Goal: Task Accomplishment & Management: Use online tool/utility

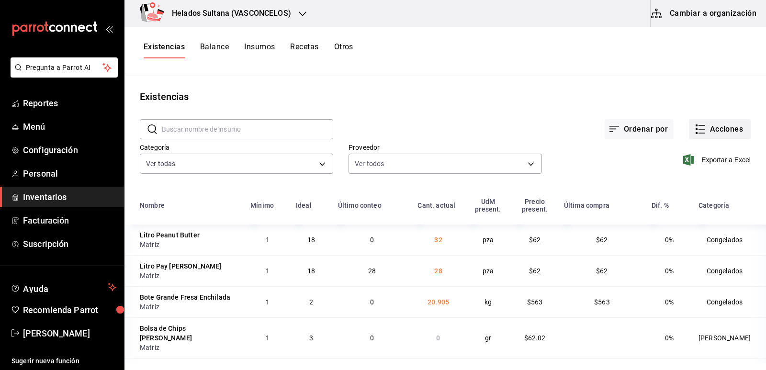
click at [691, 122] on button "Acciones" at bounding box center [720, 129] width 62 height 20
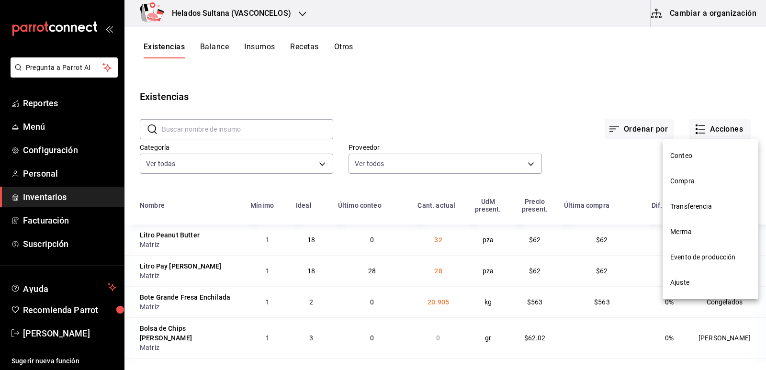
click at [691, 134] on div at bounding box center [383, 185] width 766 height 370
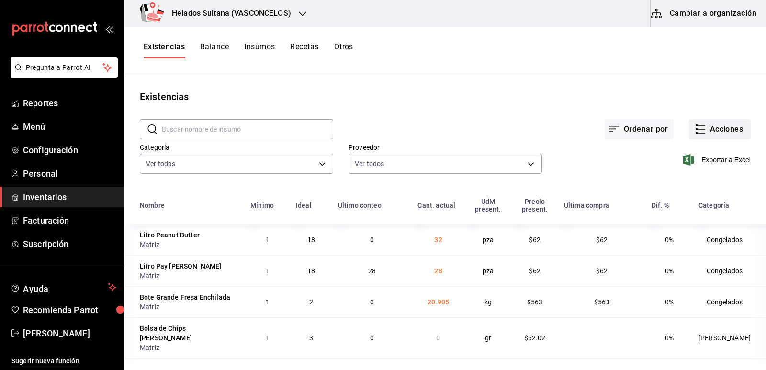
click at [697, 134] on icon "button" at bounding box center [699, 128] width 11 height 11
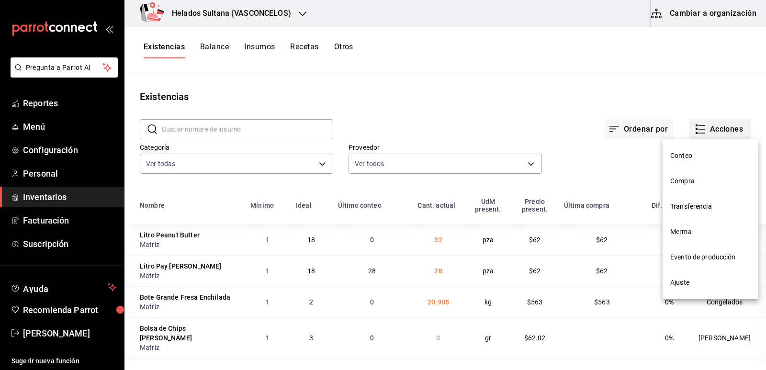
click at [693, 233] on span "Merma" at bounding box center [710, 232] width 80 height 10
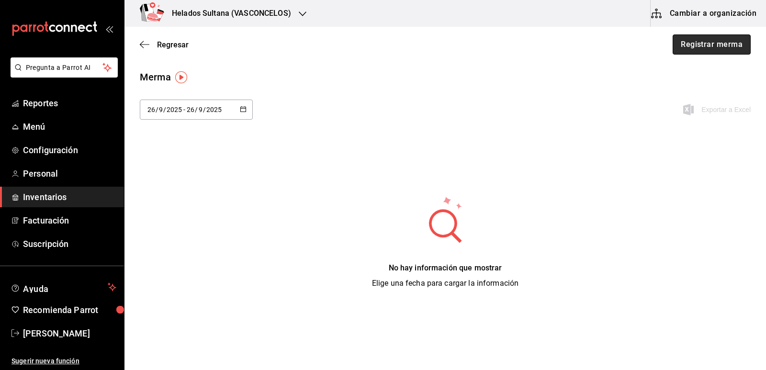
click at [721, 36] on button "Registrar merma" at bounding box center [711, 44] width 78 height 20
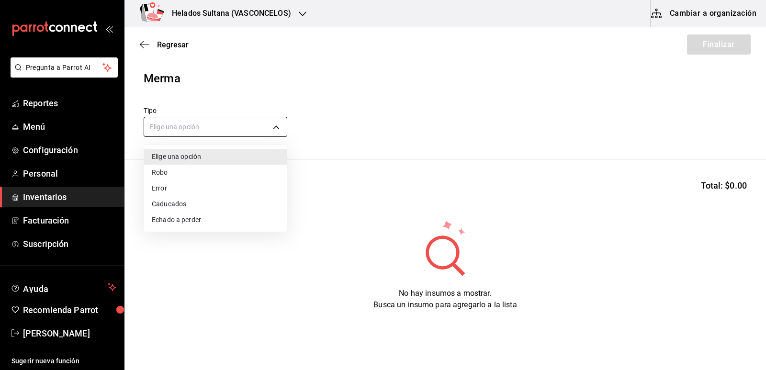
click at [206, 120] on body "Pregunta a Parrot AI Reportes Menú Configuración Personal Inventarios Facturaci…" at bounding box center [383, 158] width 766 height 316
click at [178, 217] on li "Echado a perder" at bounding box center [215, 220] width 143 height 16
type input "SPOILED"
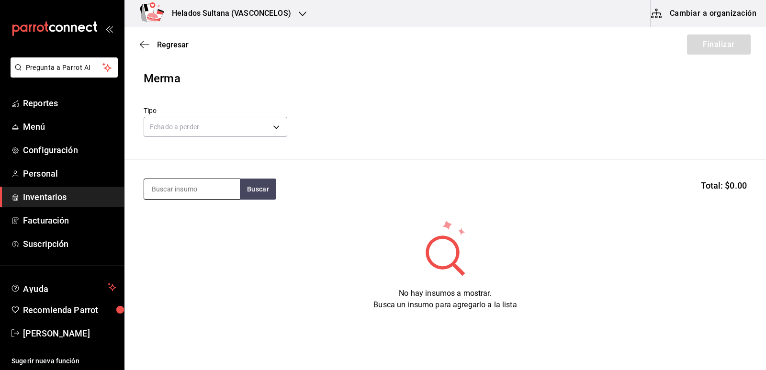
click at [187, 186] on input at bounding box center [192, 189] width 96 height 20
type input "litro choco"
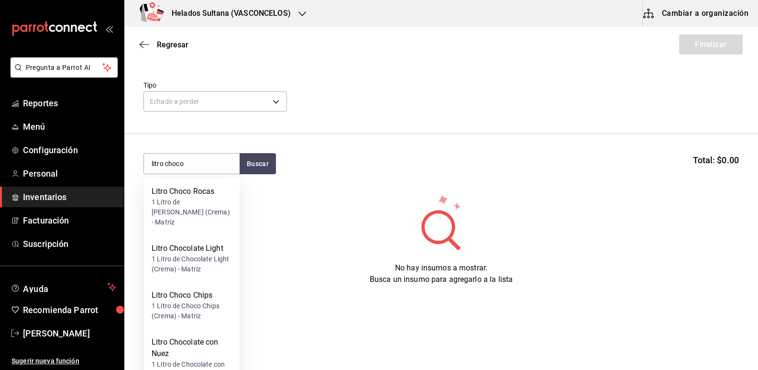
scroll to position [105, 0]
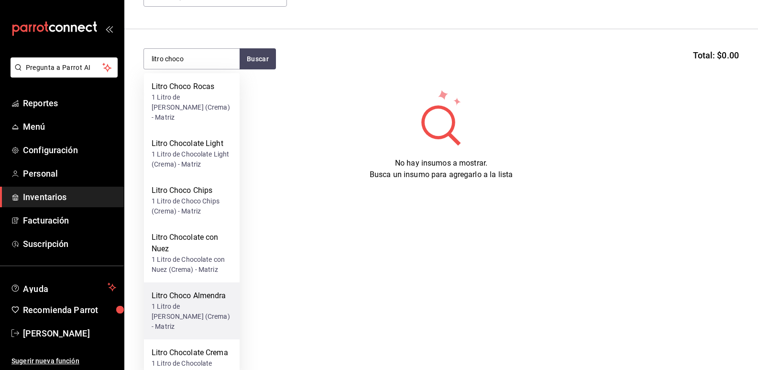
click at [223, 301] on div "1 Litro de [PERSON_NAME] (Crema) - Matriz" at bounding box center [192, 316] width 80 height 30
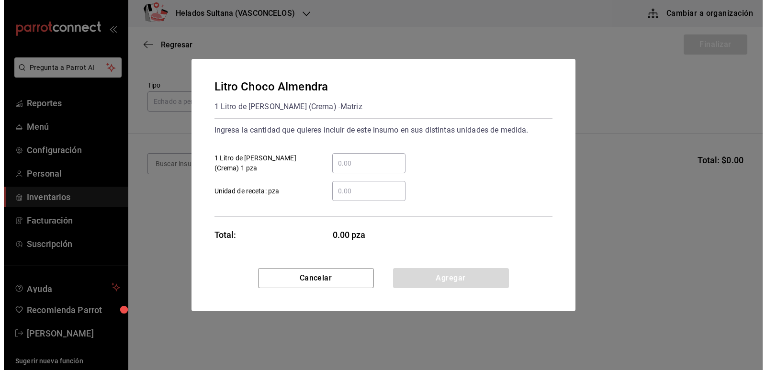
scroll to position [0, 0]
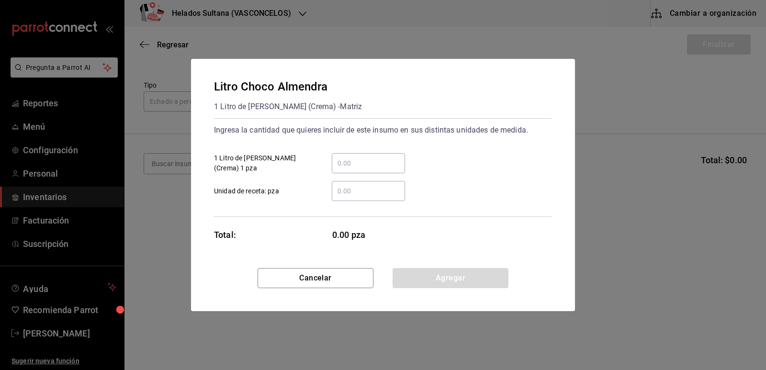
click at [369, 158] on input "​ 1 Litro de [PERSON_NAME] (Crema) 1 pza" at bounding box center [368, 162] width 73 height 11
type input "3"
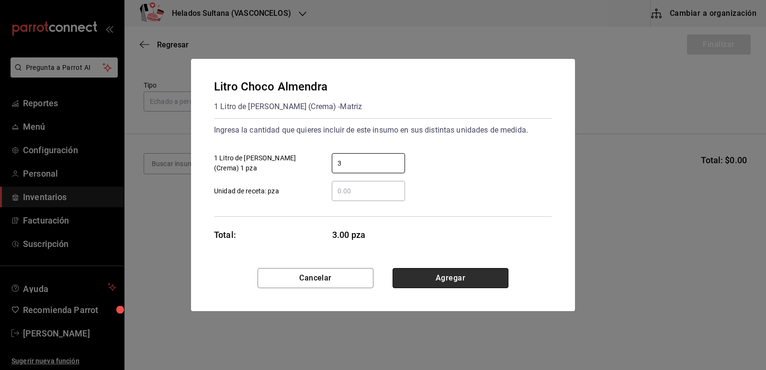
click at [446, 268] on button "Agregar" at bounding box center [450, 278] width 116 height 20
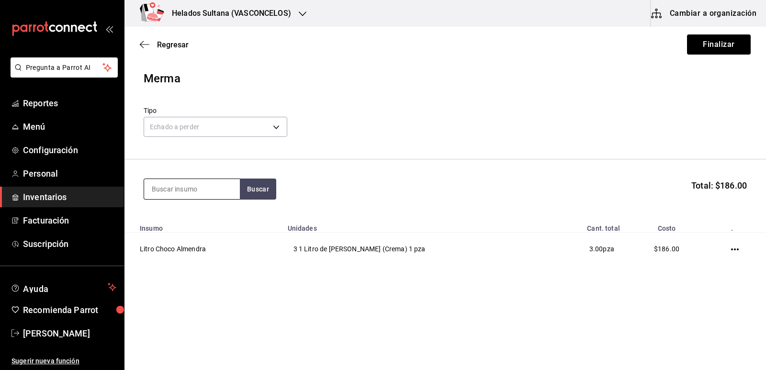
click at [221, 189] on input at bounding box center [192, 189] width 96 height 20
type input "vainilla cajeta"
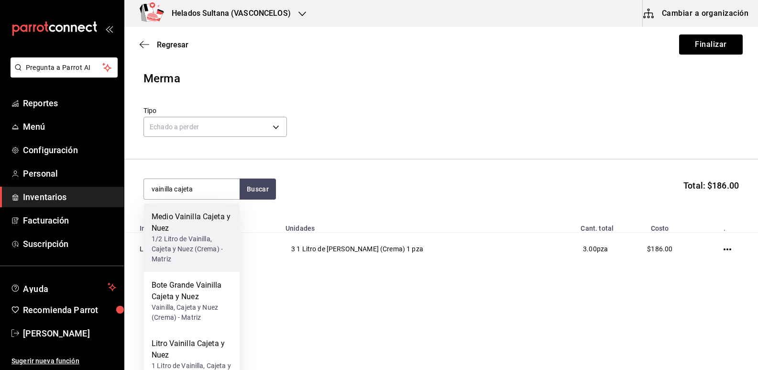
scroll to position [22, 0]
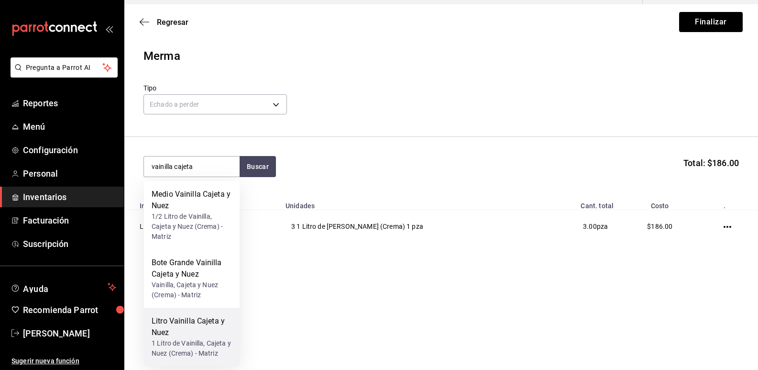
click at [200, 325] on div "Litro Vainilla Cajeta y Nuez" at bounding box center [192, 326] width 80 height 23
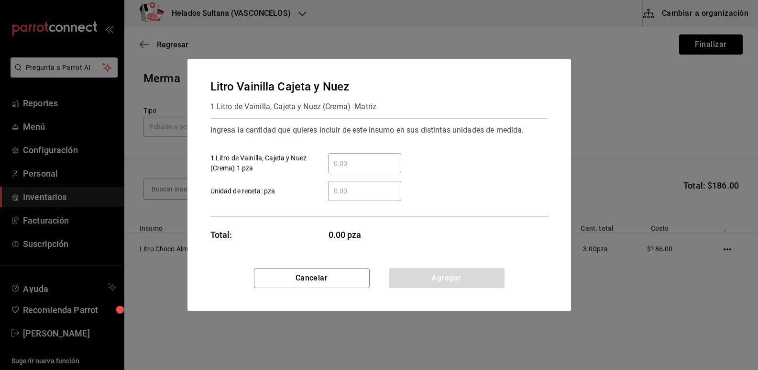
scroll to position [0, 0]
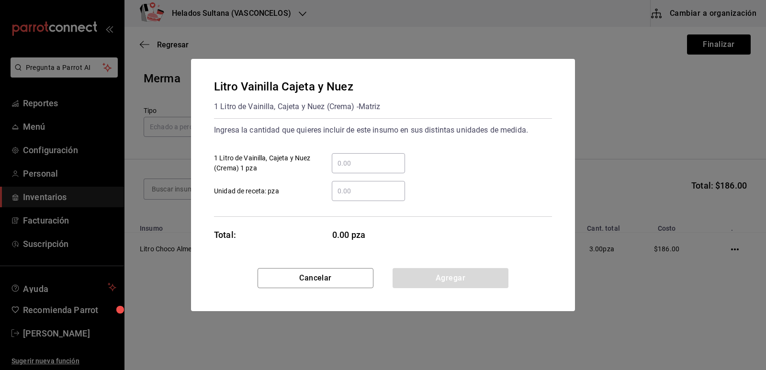
click at [393, 160] on input "​ 1 Litro de Vainilla, Cajeta y Nuez (Crema) 1 pza" at bounding box center [368, 162] width 73 height 11
type input "3"
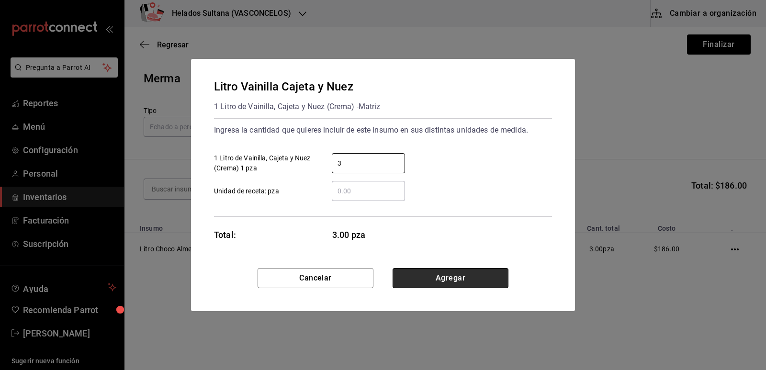
click at [458, 276] on button "Agregar" at bounding box center [450, 278] width 116 height 20
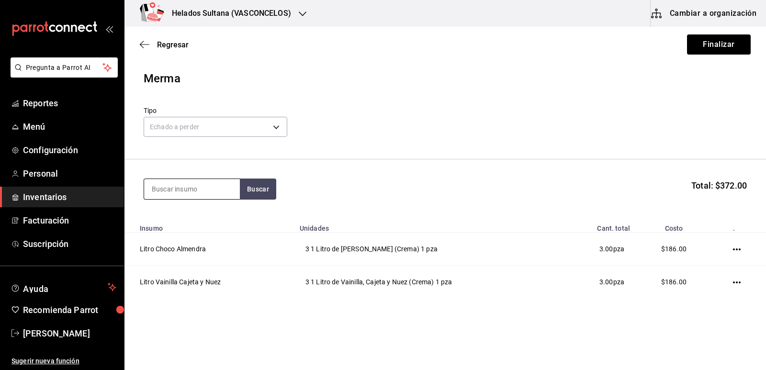
click at [214, 187] on input at bounding box center [192, 189] width 96 height 20
type input "nuez light"
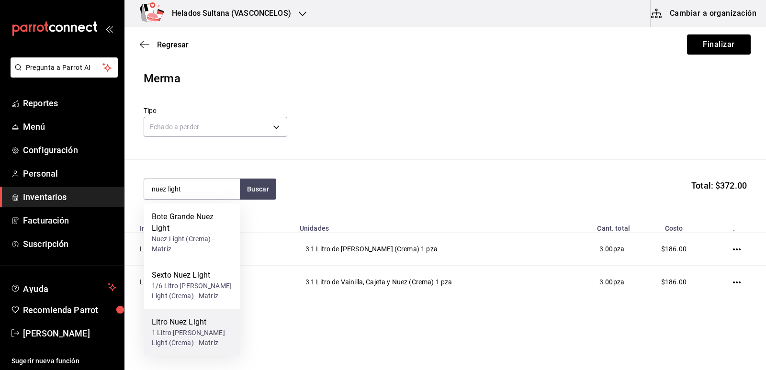
click at [200, 325] on div "Litro Nuez Light" at bounding box center [192, 321] width 80 height 11
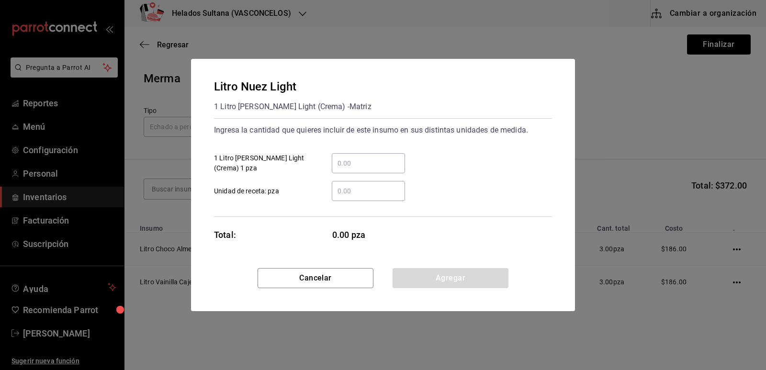
click at [379, 167] on input "​ 1 Litro [PERSON_NAME] Light (Crema) 1 pza" at bounding box center [368, 162] width 73 height 11
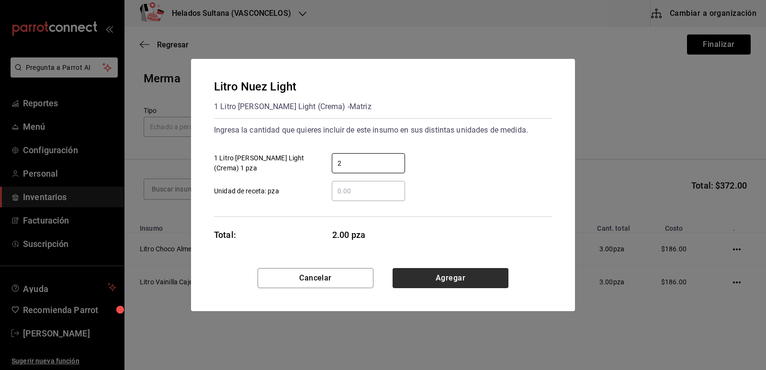
type input "2"
click at [432, 285] on button "Agregar" at bounding box center [450, 278] width 116 height 20
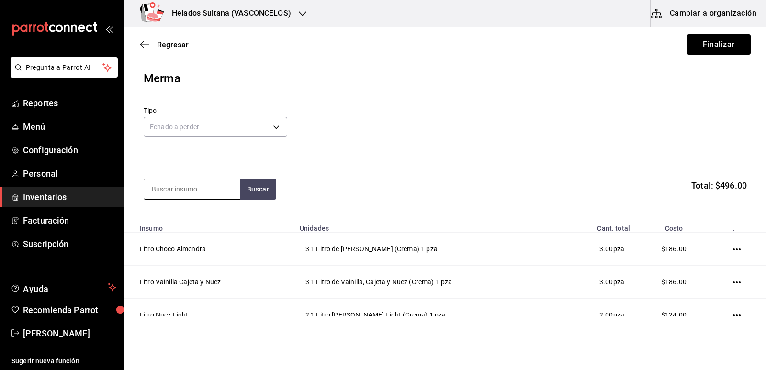
click at [213, 191] on input at bounding box center [192, 189] width 96 height 20
type input "café"
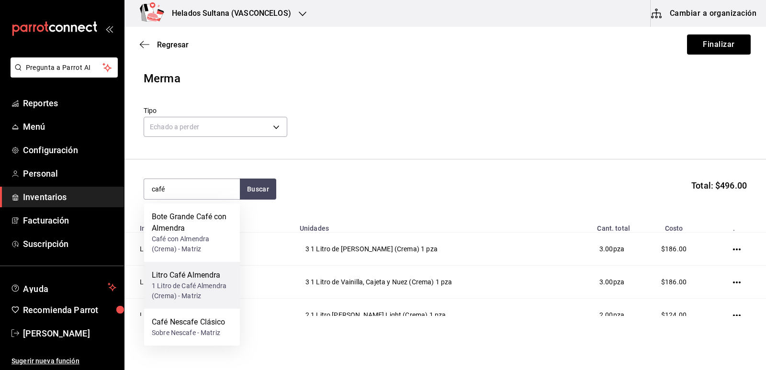
click at [205, 284] on div "1 Litro de Café Almendra (Crema) - Matriz" at bounding box center [192, 291] width 80 height 20
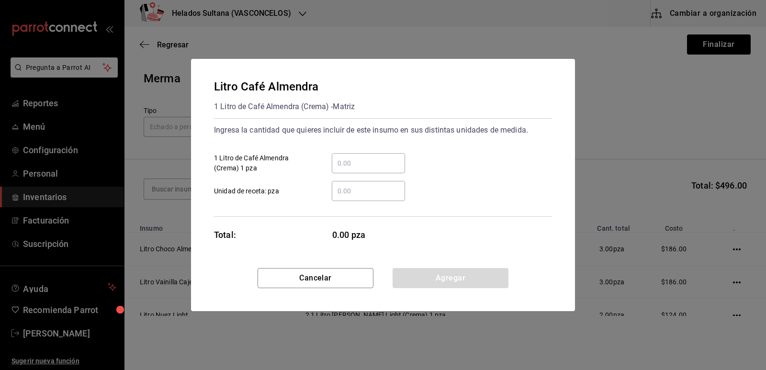
click at [351, 167] on input "​ 1 Litro de Café Almendra (Crema) 1 pza" at bounding box center [368, 162] width 73 height 11
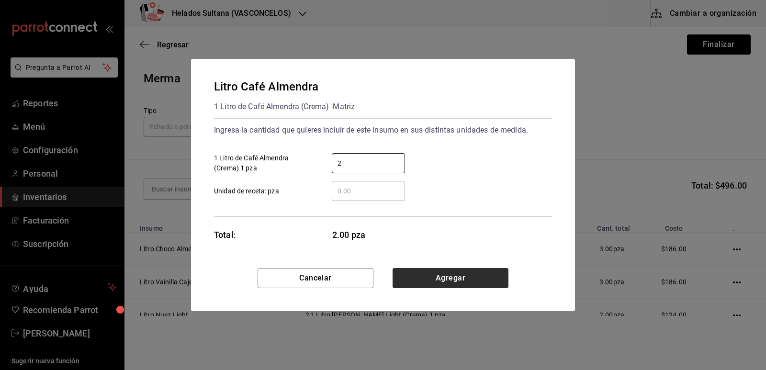
type input "2"
click at [479, 276] on button "Agregar" at bounding box center [450, 278] width 116 height 20
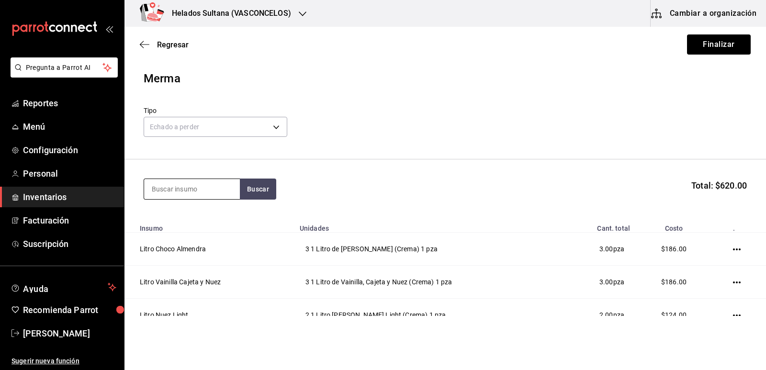
click at [208, 194] on input at bounding box center [192, 189] width 96 height 20
type input "vainilla"
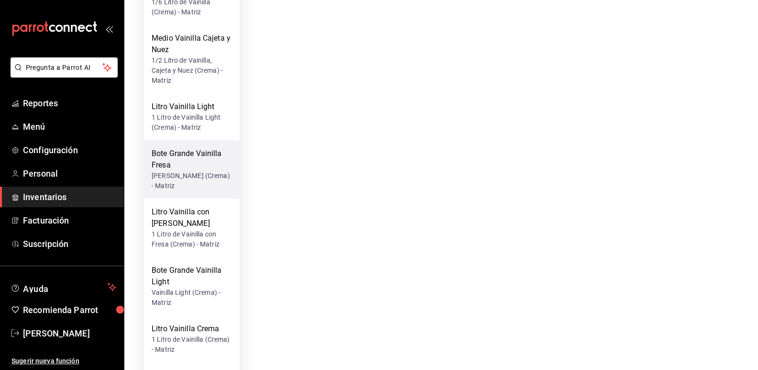
scroll to position [383, 0]
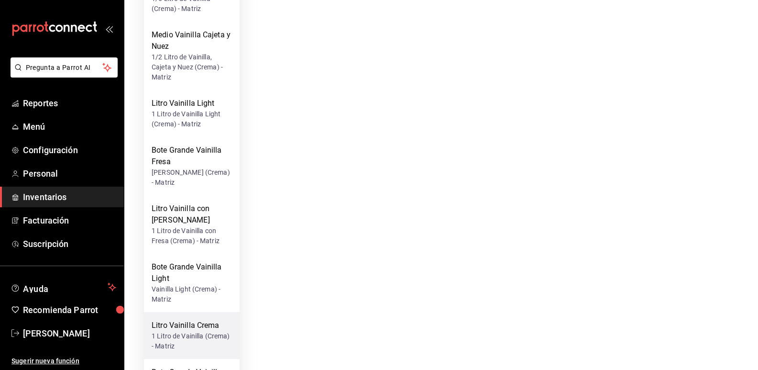
click at [202, 320] on div "Litro Vainilla Crema" at bounding box center [192, 325] width 80 height 11
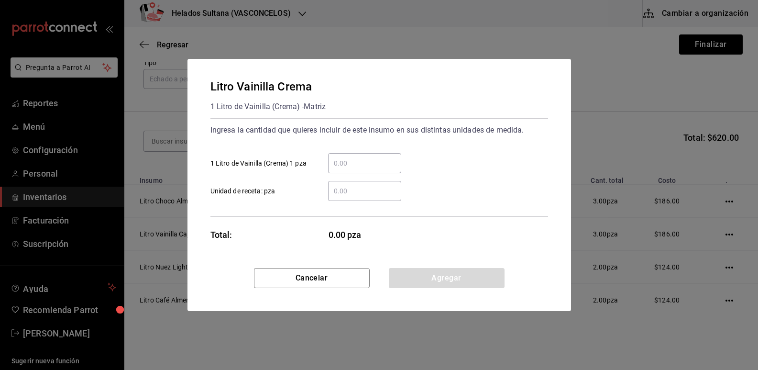
scroll to position [0, 0]
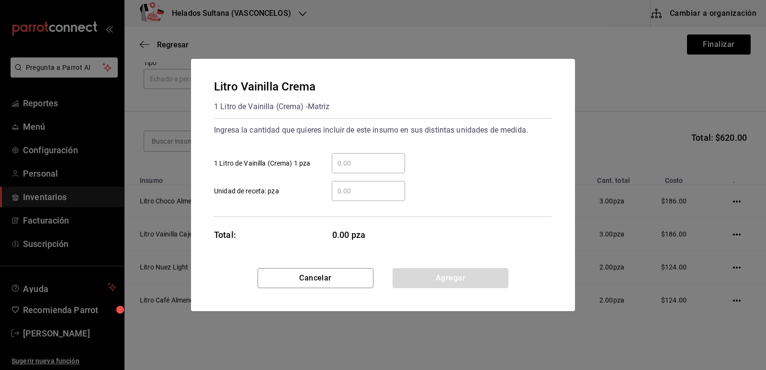
click at [348, 164] on input "​ 1 Litro de Vainilla (Crema) 1 pza" at bounding box center [368, 162] width 73 height 11
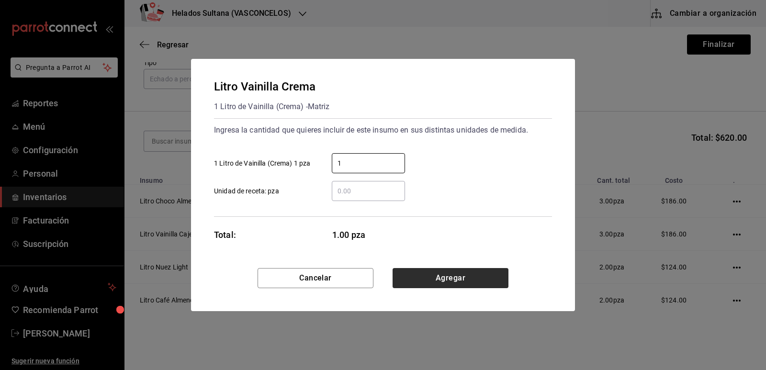
type input "1"
click at [449, 278] on button "Agregar" at bounding box center [450, 278] width 116 height 20
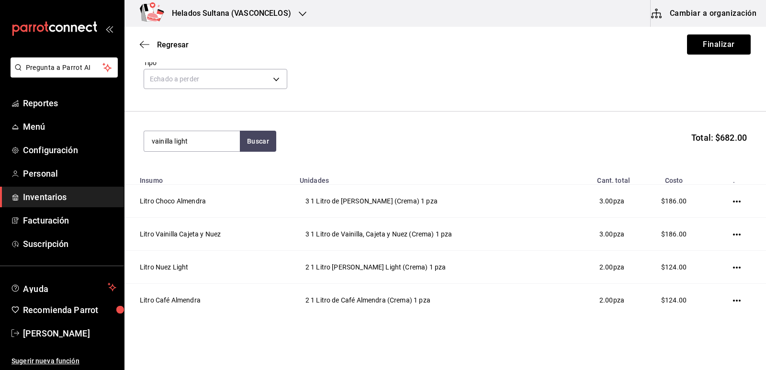
type input "vainilla light"
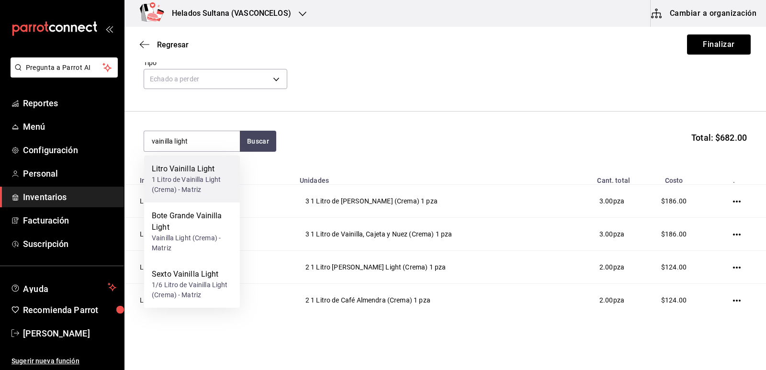
click at [200, 187] on div "1 Litro de Vainilla Light (Crema) - Matriz" at bounding box center [192, 185] width 80 height 20
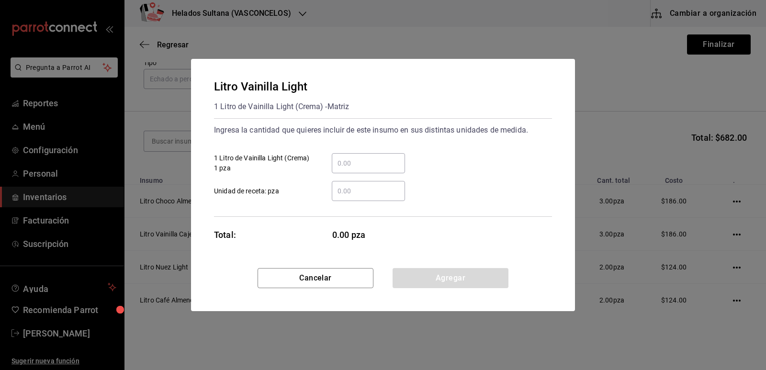
click at [346, 164] on input "​ 1 Litro de Vainilla Light (Crema) 1 pza" at bounding box center [368, 162] width 73 height 11
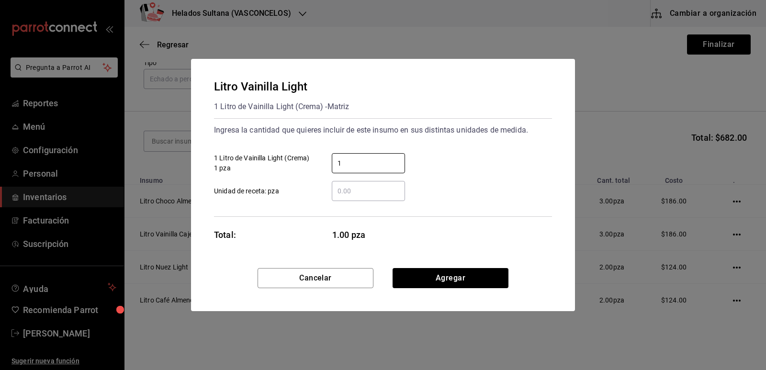
type input "1"
click at [500, 167] on div "1 ​ 1 Litro de Vainilla Light (Crema) 1 pza" at bounding box center [378, 159] width 345 height 28
click at [444, 277] on button "Agregar" at bounding box center [450, 278] width 116 height 20
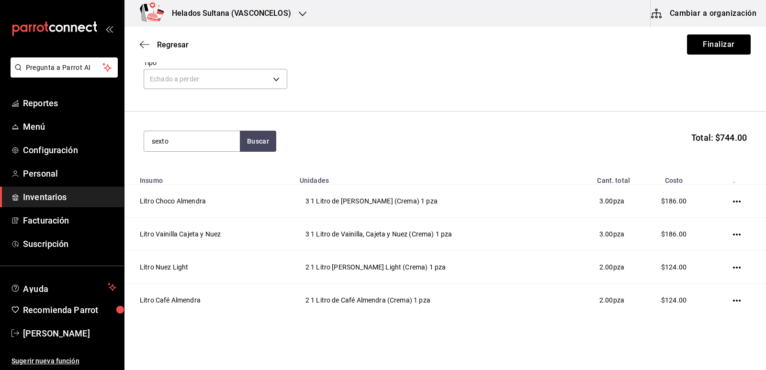
type input "sexto"
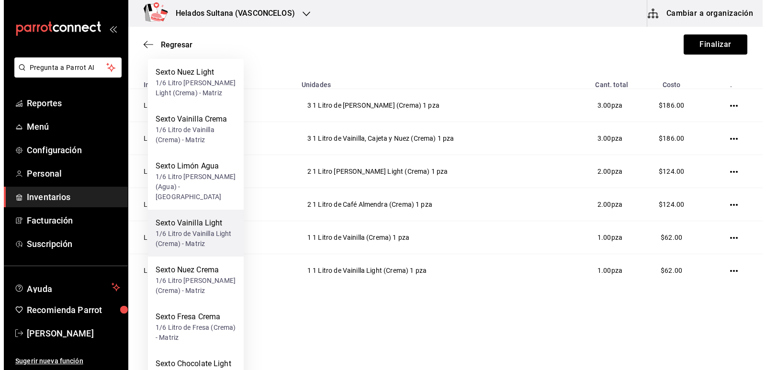
scroll to position [145, 0]
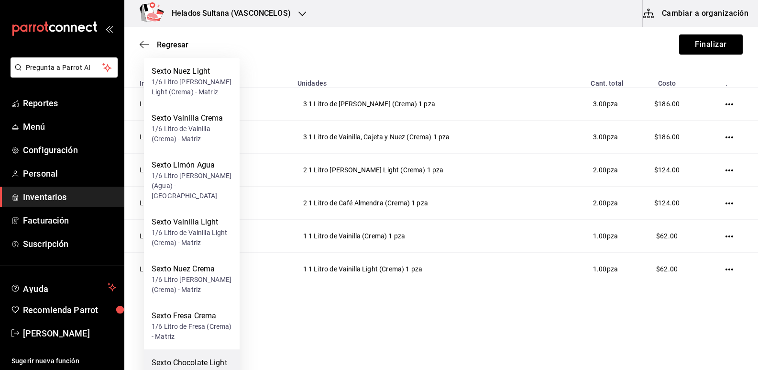
click at [200, 357] on div "Sexto Chocolate Light" at bounding box center [192, 362] width 80 height 11
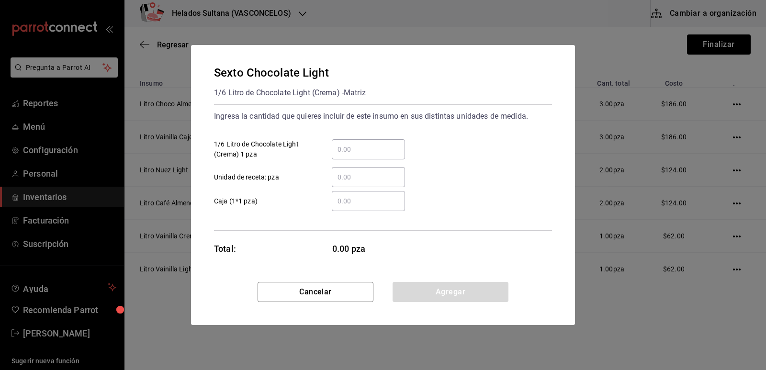
click at [356, 153] on input "​ 1/6 Litro de Chocolate Light (Crema) 1 pza" at bounding box center [368, 149] width 73 height 11
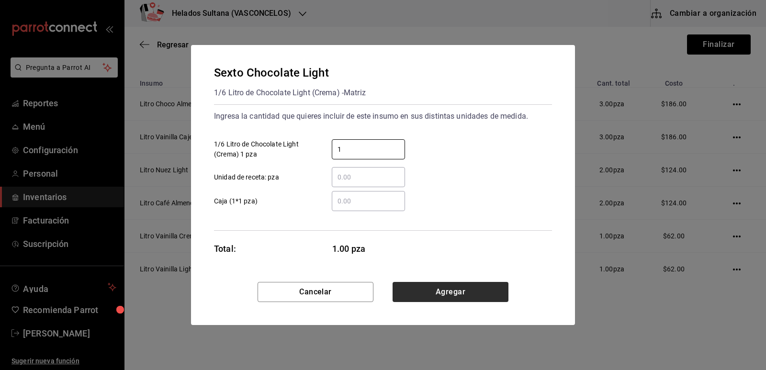
type input "1"
click at [490, 292] on button "Agregar" at bounding box center [450, 292] width 116 height 20
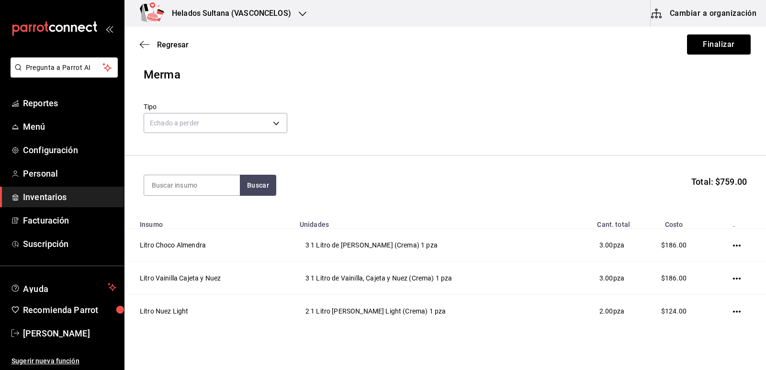
scroll to position [0, 0]
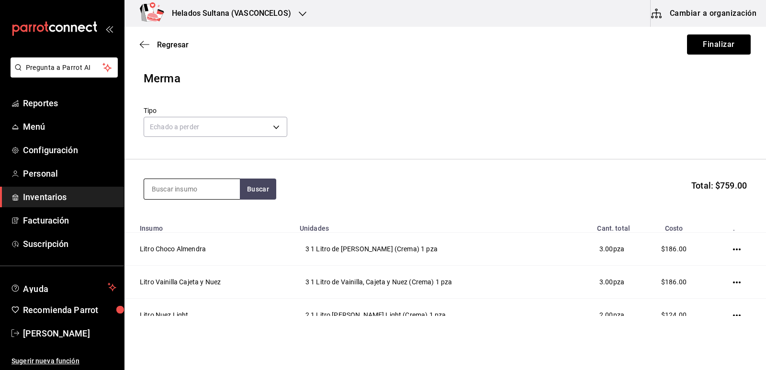
click at [206, 183] on input at bounding box center [192, 189] width 96 height 20
type input "esquimal"
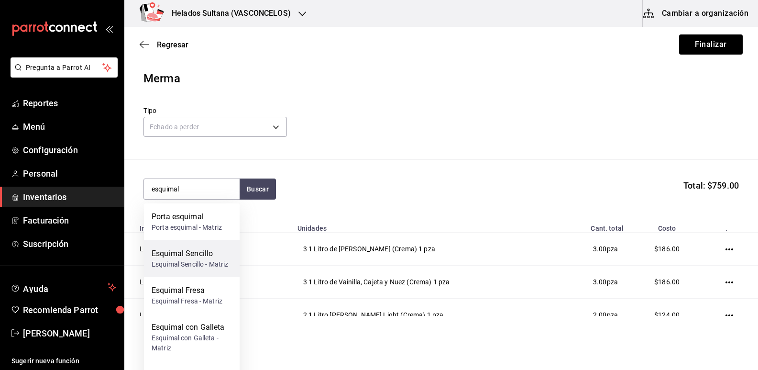
click at [193, 254] on div "Esquimal Sencillo" at bounding box center [190, 253] width 77 height 11
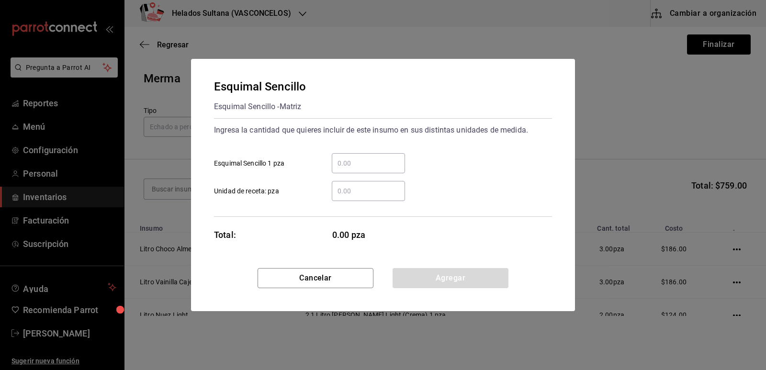
click at [362, 166] on input "​ Esquimal Sencillo 1 pza" at bounding box center [368, 162] width 73 height 11
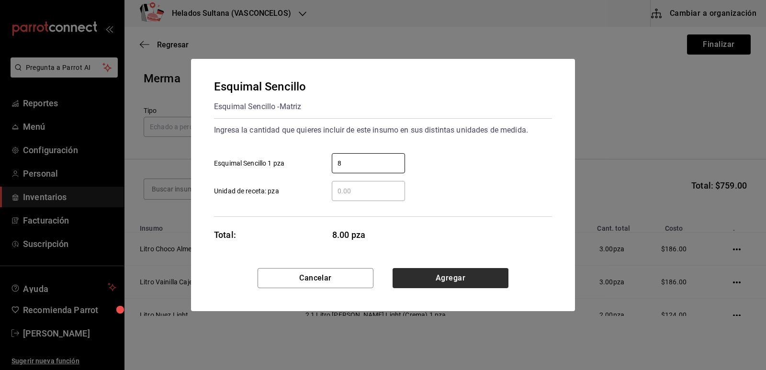
type input "8"
click at [471, 280] on button "Agregar" at bounding box center [450, 278] width 116 height 20
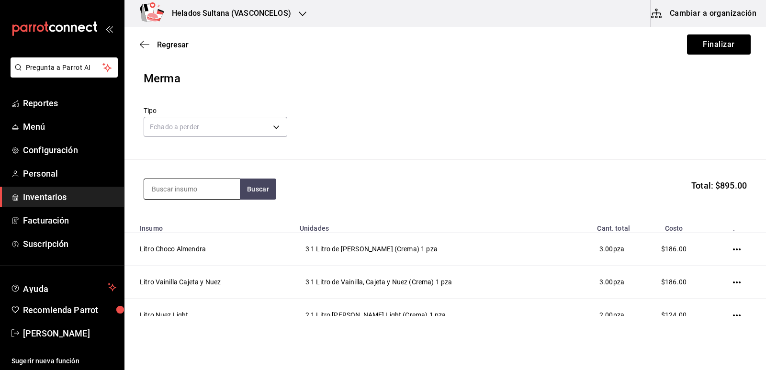
click at [175, 183] on input at bounding box center [192, 189] width 96 height 20
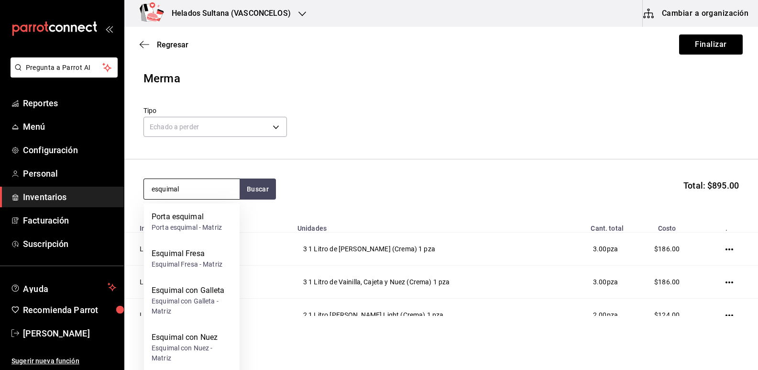
type input "esquimal"
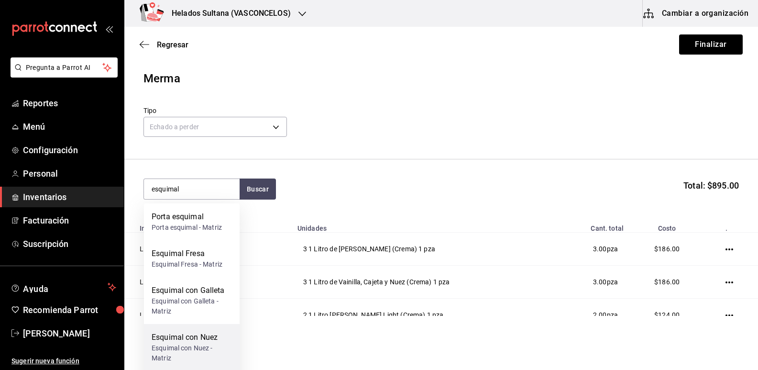
click at [197, 336] on div "Esquimal con Nuez" at bounding box center [192, 337] width 80 height 11
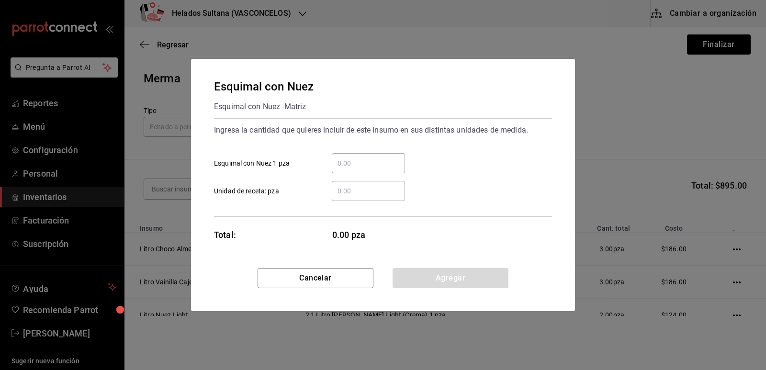
click at [368, 164] on input "​ Esquimal con Nuez 1 pza" at bounding box center [368, 162] width 73 height 11
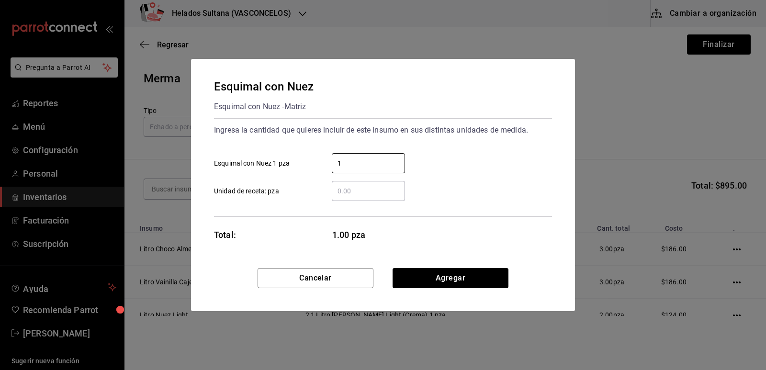
type input "1"
click at [477, 175] on div "​ Unidad de receta: pza" at bounding box center [378, 187] width 345 height 28
click at [460, 276] on button "Agregar" at bounding box center [450, 278] width 116 height 20
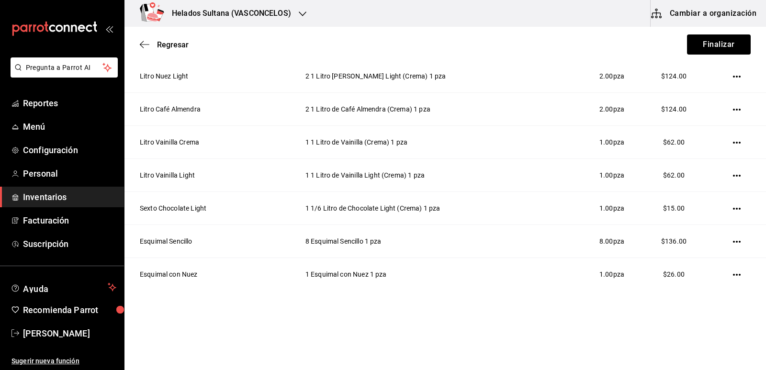
scroll to position [245, 0]
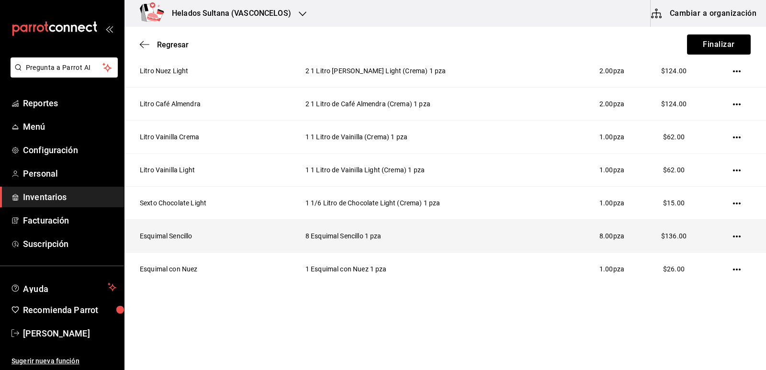
click at [733, 235] on icon "button" at bounding box center [737, 236] width 8 height 2
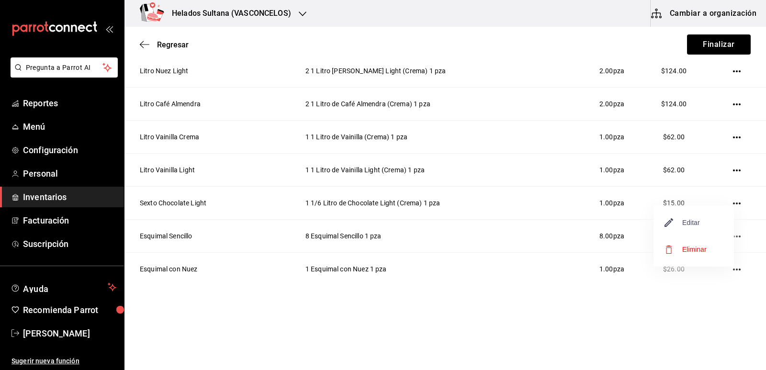
click at [699, 227] on span "Editar" at bounding box center [682, 222] width 35 height 11
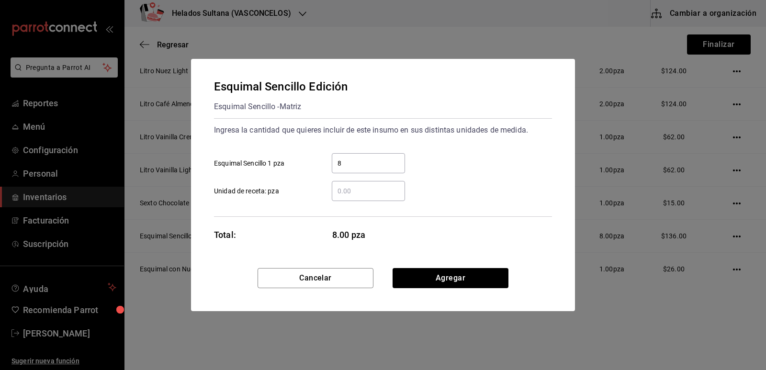
click at [356, 160] on input "8" at bounding box center [368, 162] width 73 height 11
type input "2"
click at [451, 279] on button "Agregar" at bounding box center [450, 278] width 116 height 20
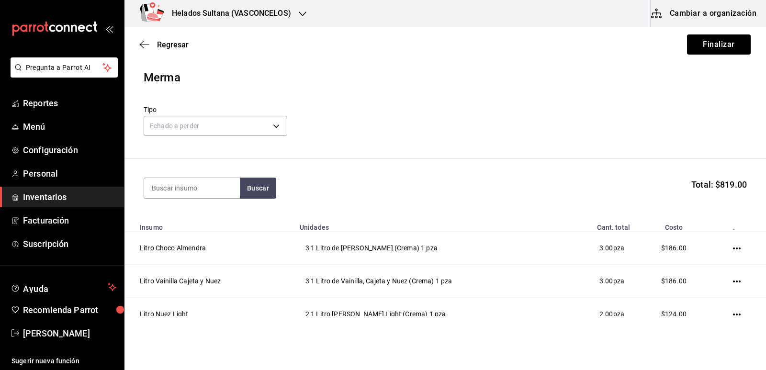
scroll to position [0, 0]
click at [206, 189] on input at bounding box center [192, 189] width 96 height 20
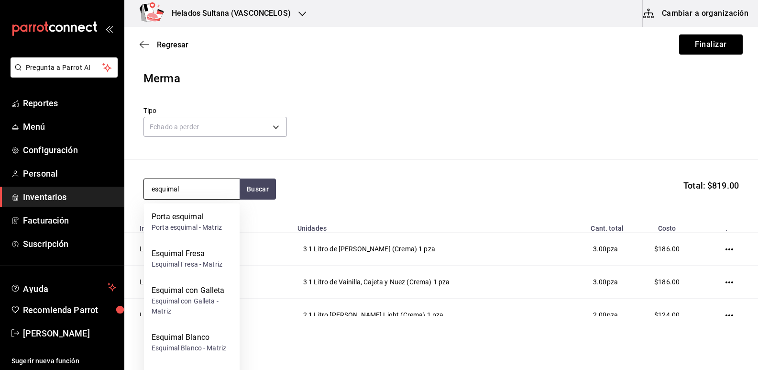
type input "esquimal"
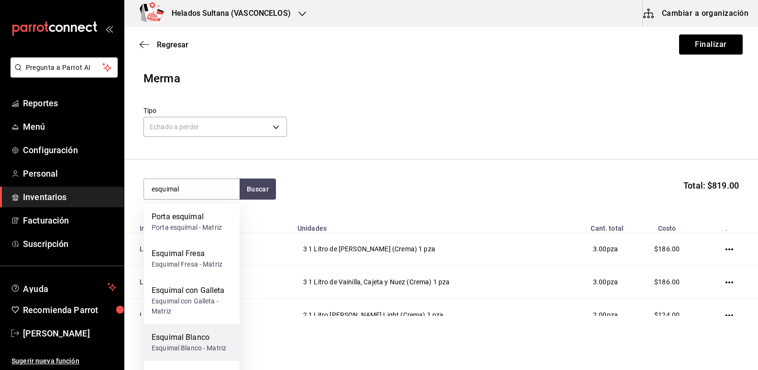
click at [185, 334] on div "Esquimal Blanco" at bounding box center [189, 337] width 75 height 11
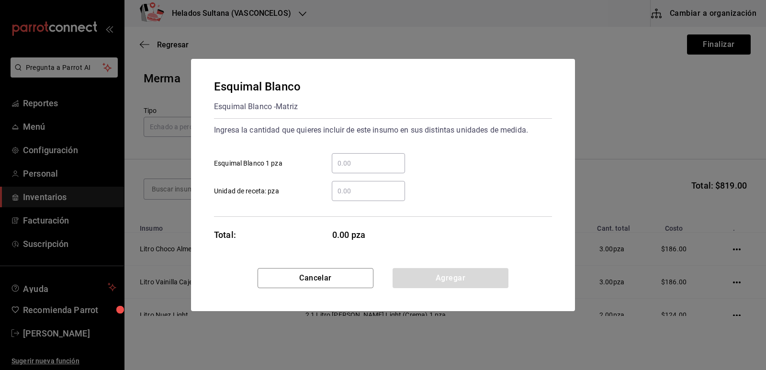
click at [353, 169] on div "​" at bounding box center [368, 163] width 73 height 20
click at [353, 169] on input "​ Esquimal Blanco 1 pza" at bounding box center [368, 162] width 73 height 11
type input "8"
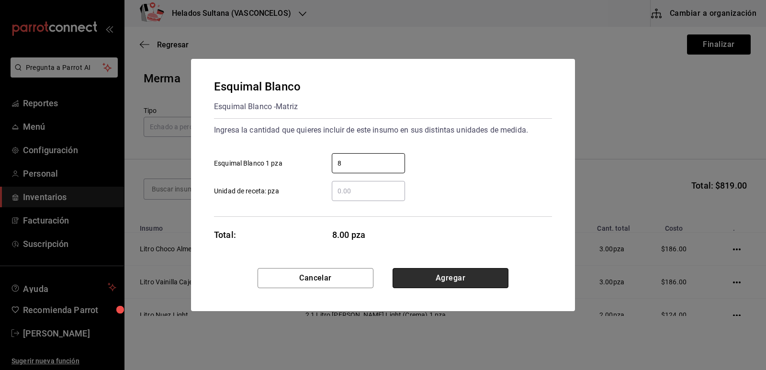
click at [450, 275] on button "Agregar" at bounding box center [450, 278] width 116 height 20
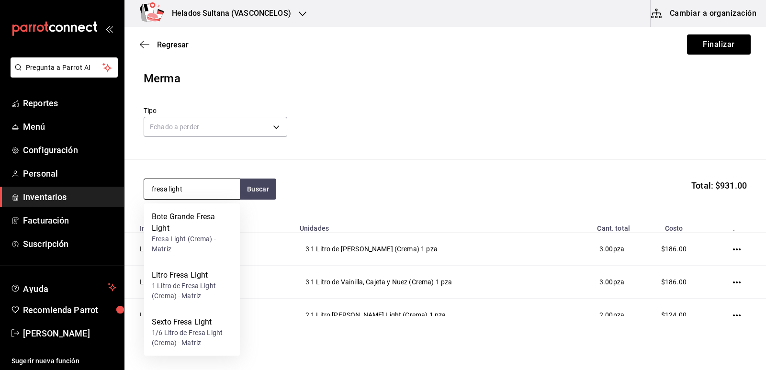
drag, startPoint x: 190, startPoint y: 187, endPoint x: 152, endPoint y: 185, distance: 37.9
click at [152, 185] on input "fresa light" at bounding box center [192, 189] width 96 height 20
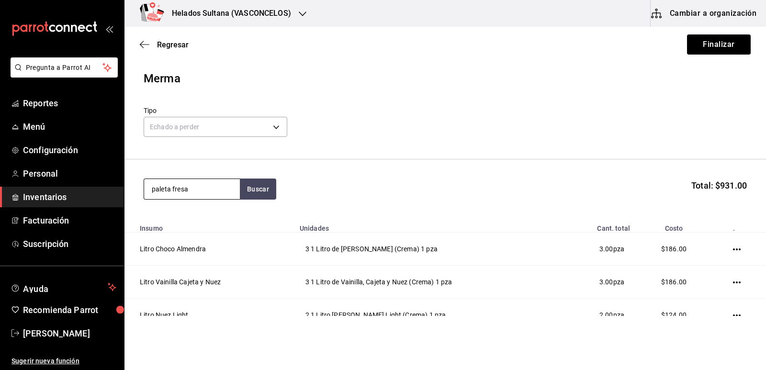
click at [170, 187] on input "paleta fresa" at bounding box center [192, 189] width 96 height 20
drag, startPoint x: 172, startPoint y: 187, endPoint x: 144, endPoint y: 186, distance: 27.8
click at [144, 186] on input "paleta fresa" at bounding box center [192, 189] width 96 height 20
type input "fresa"
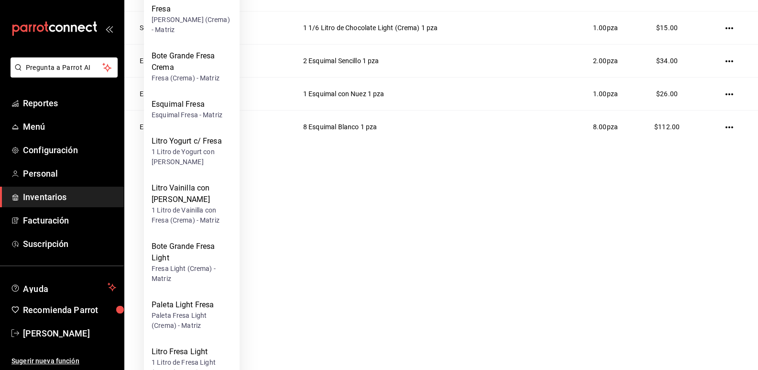
scroll to position [191, 0]
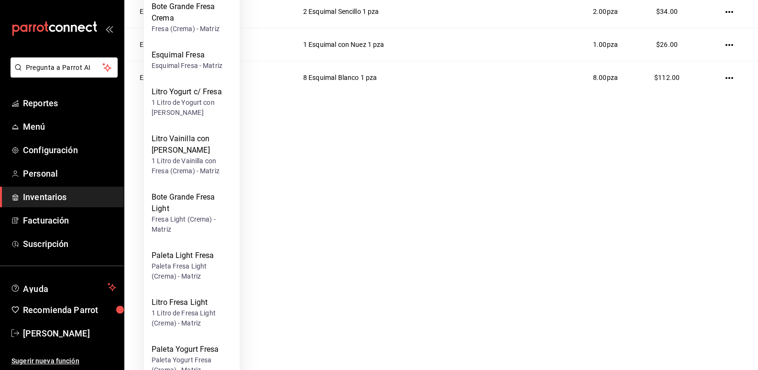
click at [179, 261] on div "Paleta Fresa Light (Crema) - Matriz" at bounding box center [192, 271] width 80 height 20
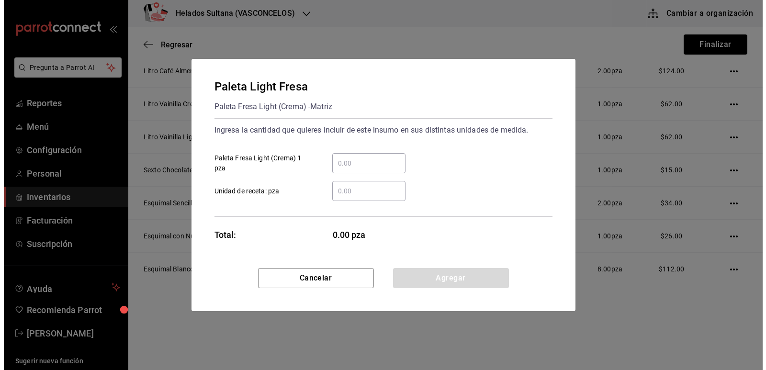
scroll to position [0, 0]
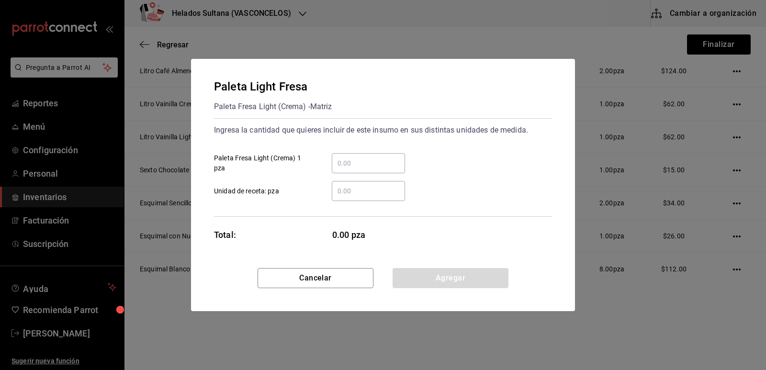
click at [358, 170] on div "​" at bounding box center [368, 163] width 73 height 20
click at [358, 169] on input "​ Paleta Fresa Light (Crema) 1 pza" at bounding box center [368, 162] width 73 height 11
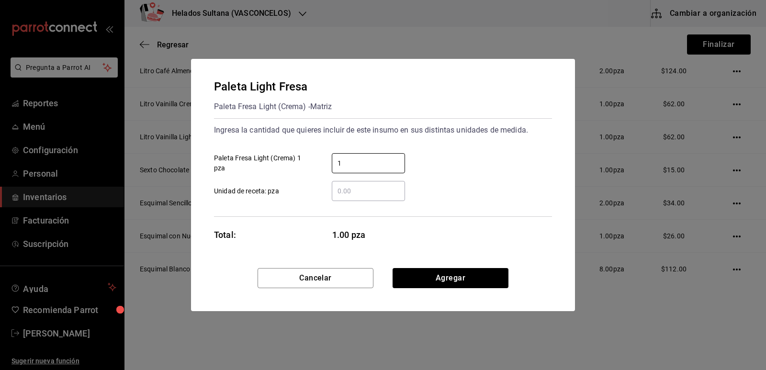
type input "1"
click at [462, 169] on div "1 ​ Paleta Fresa Light (Crema) 1 pza" at bounding box center [378, 159] width 345 height 28
click at [465, 273] on button "Agregar" at bounding box center [450, 278] width 116 height 20
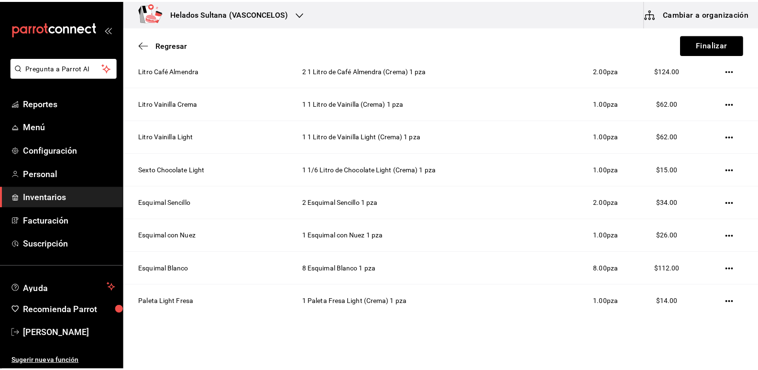
scroll to position [18, 0]
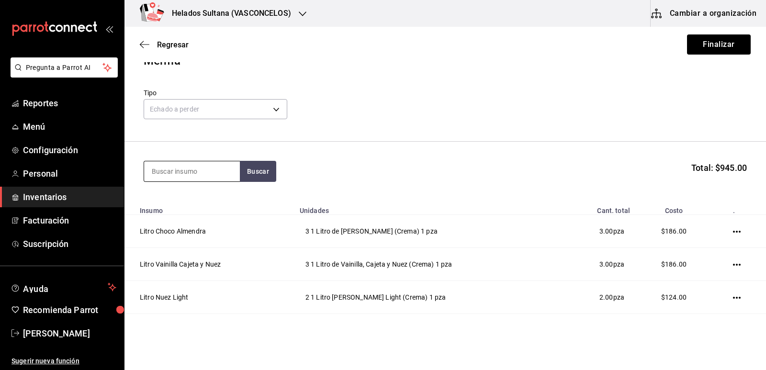
click at [196, 172] on input at bounding box center [192, 171] width 96 height 20
type input "coco"
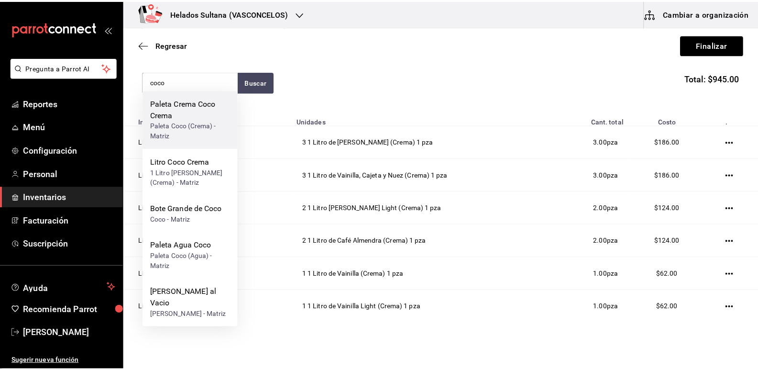
scroll to position [113, 0]
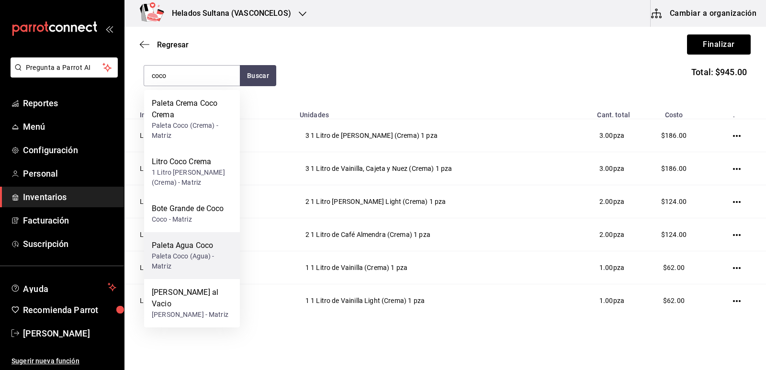
click at [194, 239] on div "Paleta Agua Coco Paleta Coco (Agua) - [GEOGRAPHIC_DATA]" at bounding box center [192, 255] width 96 height 47
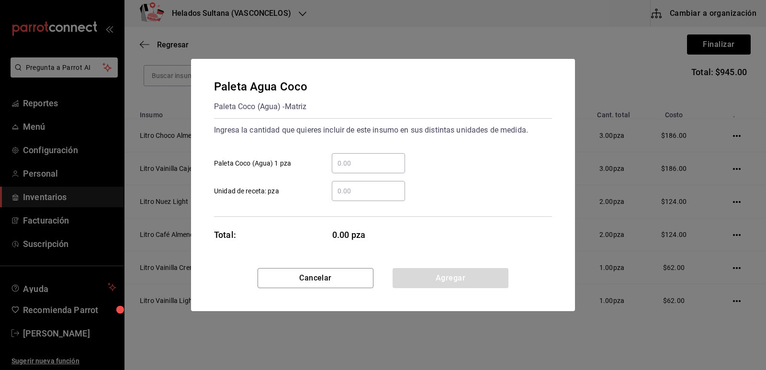
click at [352, 157] on div "​" at bounding box center [368, 163] width 73 height 20
click at [352, 157] on input "​ Paleta Coco (Agua) 1 pza" at bounding box center [368, 162] width 73 height 11
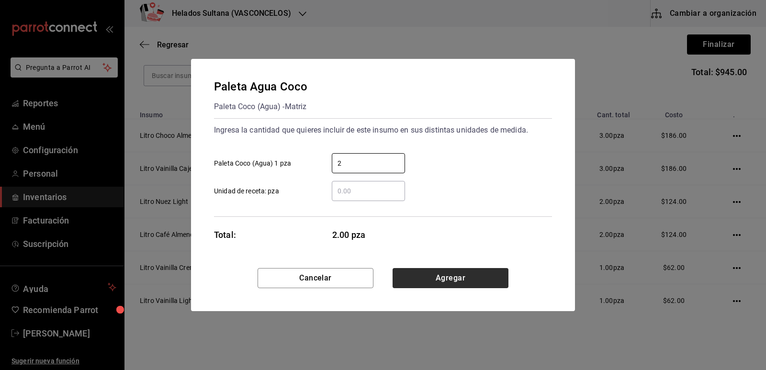
type input "2"
click at [445, 272] on button "Agregar" at bounding box center [450, 278] width 116 height 20
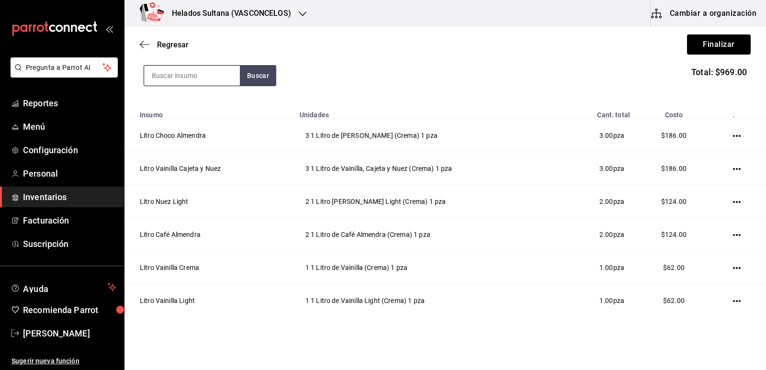
click at [195, 79] on input at bounding box center [192, 76] width 96 height 20
type input "limón"
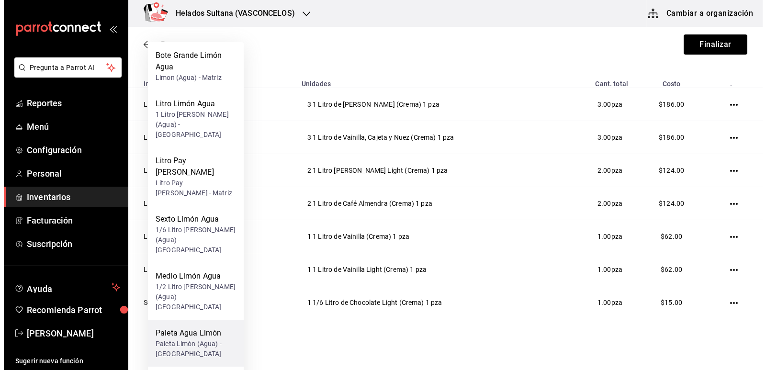
scroll to position [161, 0]
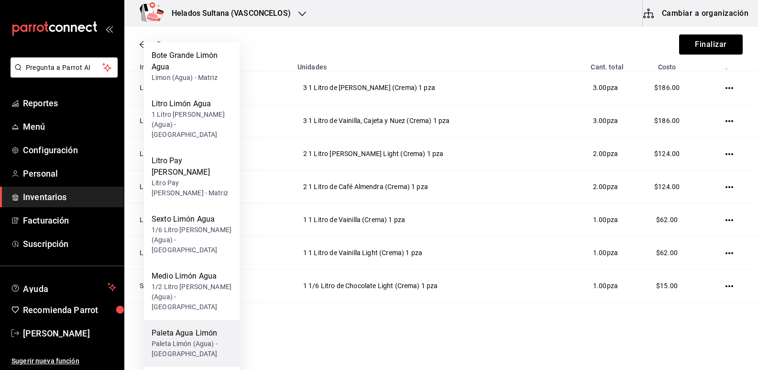
click at [190, 339] on div "Paleta Limón (Agua) - [GEOGRAPHIC_DATA]" at bounding box center [192, 349] width 80 height 20
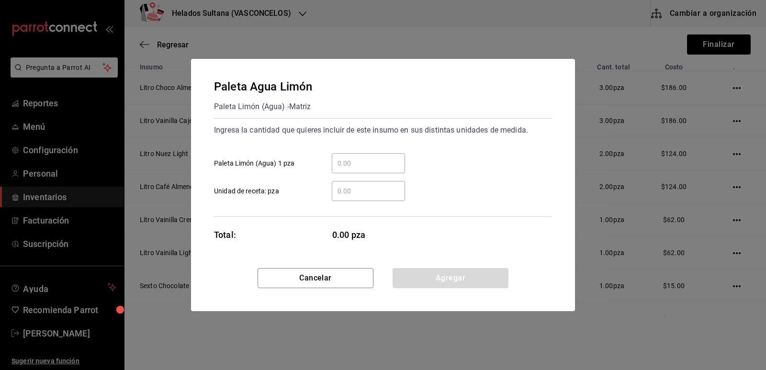
click at [360, 166] on input "​ Paleta Limón (Agua) 1 pza" at bounding box center [368, 162] width 73 height 11
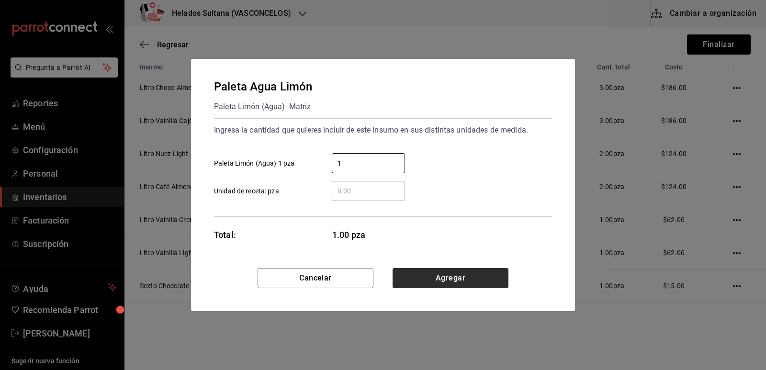
type input "1"
click at [457, 282] on button "Agregar" at bounding box center [450, 278] width 116 height 20
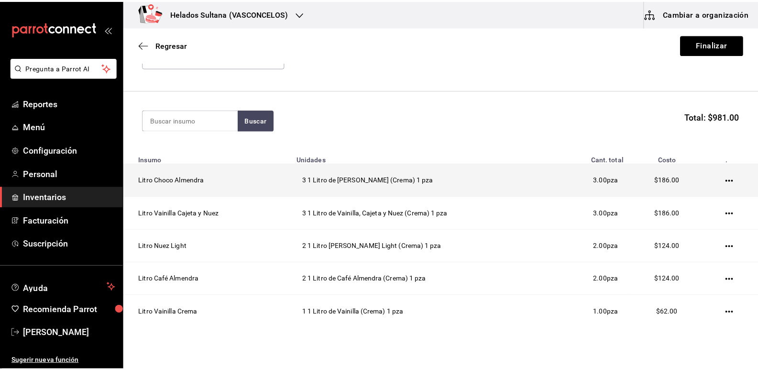
scroll to position [0, 0]
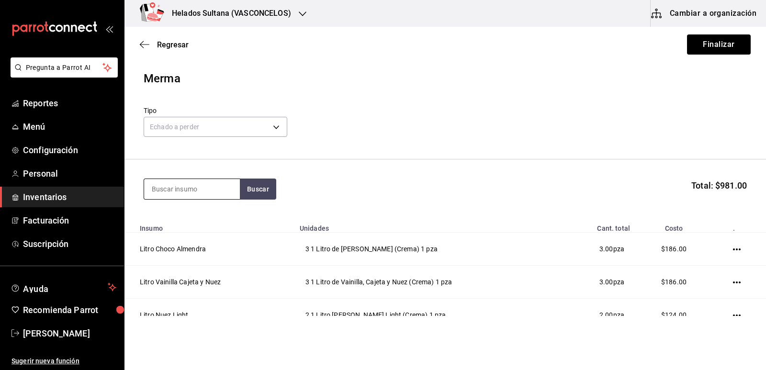
click at [192, 189] on input at bounding box center [192, 189] width 96 height 20
type input "chamoy"
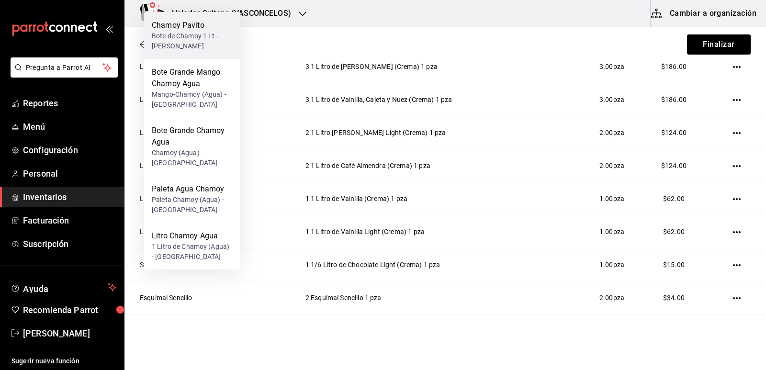
scroll to position [191, 0]
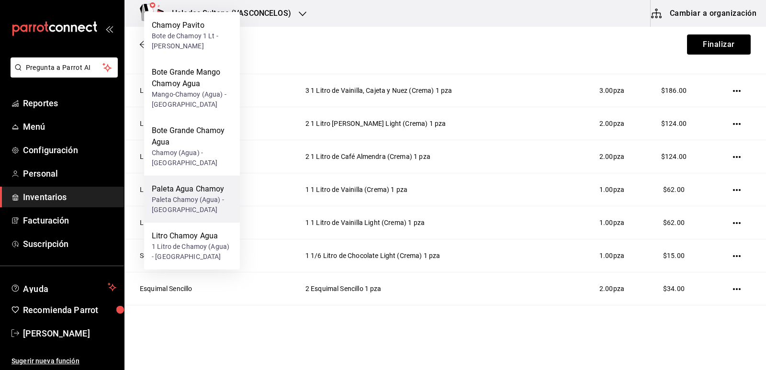
click at [195, 197] on div "Paleta Chamoy (Agua) - [GEOGRAPHIC_DATA]" at bounding box center [192, 205] width 80 height 20
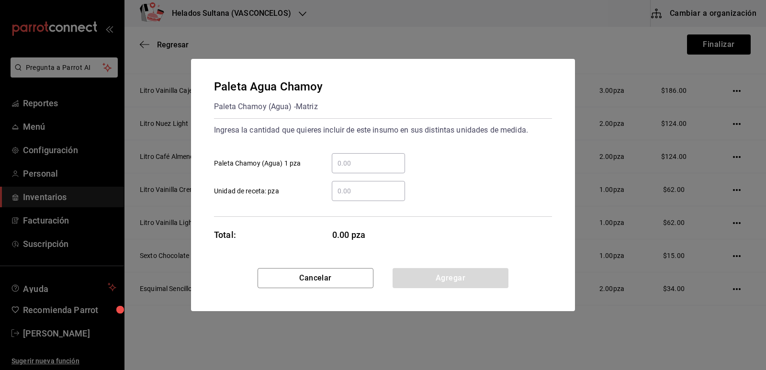
click at [378, 165] on input "​ Paleta Chamoy (Agua) 1 pza" at bounding box center [368, 162] width 73 height 11
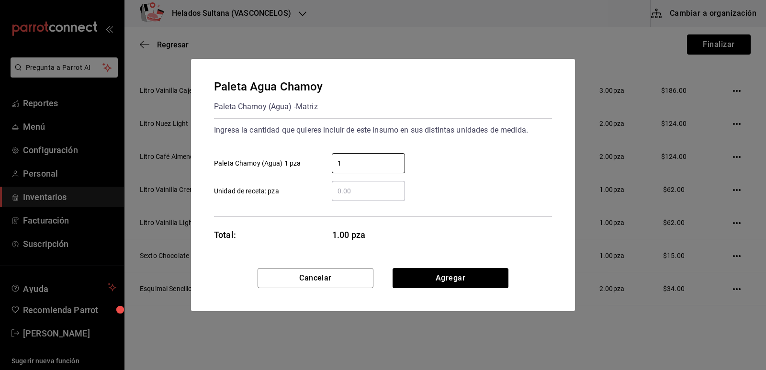
type input "1"
click at [457, 148] on div "1 ​ Paleta Chamoy (Agua) 1 pza" at bounding box center [378, 159] width 345 height 28
click at [457, 272] on button "Agregar" at bounding box center [450, 278] width 116 height 20
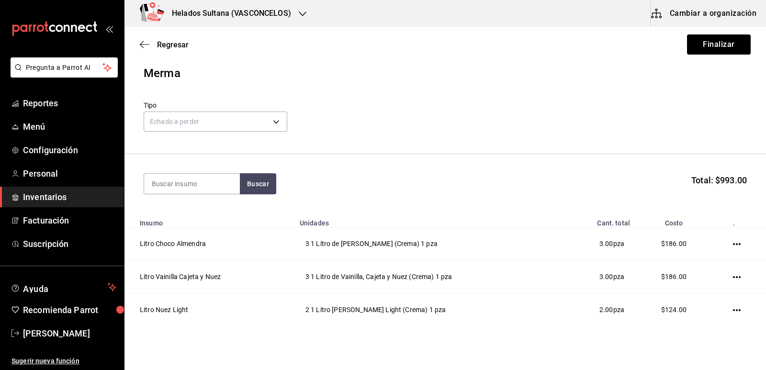
scroll to position [0, 0]
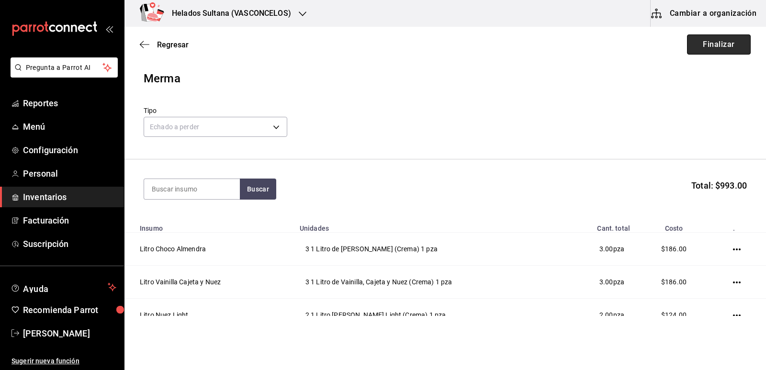
click at [706, 45] on button "Finalizar" at bounding box center [719, 44] width 64 height 20
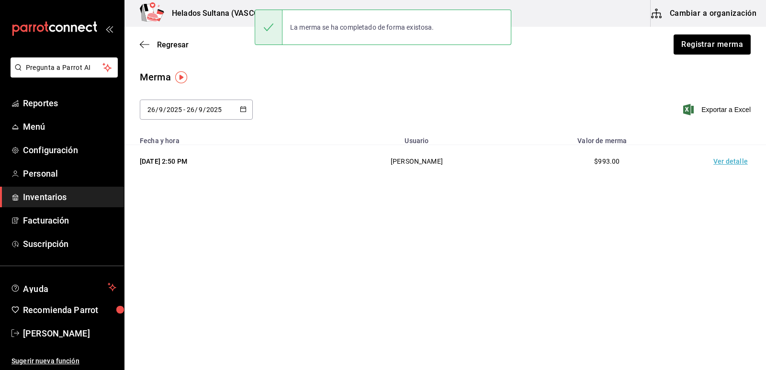
click at [721, 163] on td "Ver detalle" at bounding box center [732, 161] width 67 height 33
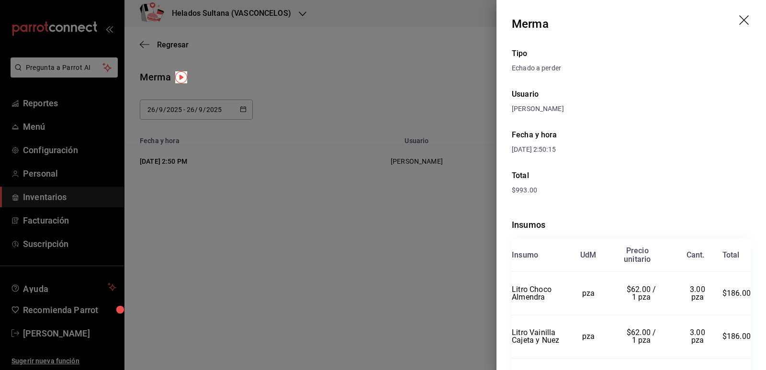
click at [442, 239] on div at bounding box center [383, 185] width 766 height 370
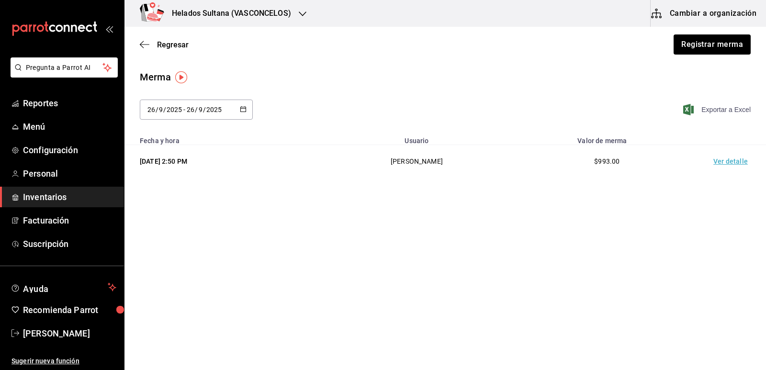
click at [721, 112] on span "Exportar a Excel" at bounding box center [718, 109] width 66 height 11
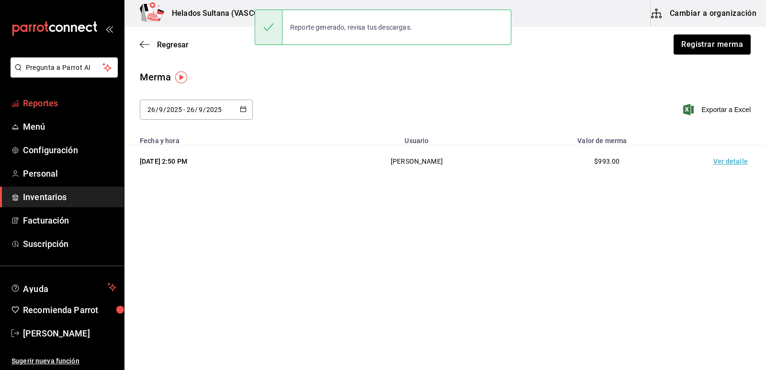
click at [40, 105] on span "Reportes" at bounding box center [69, 103] width 93 height 13
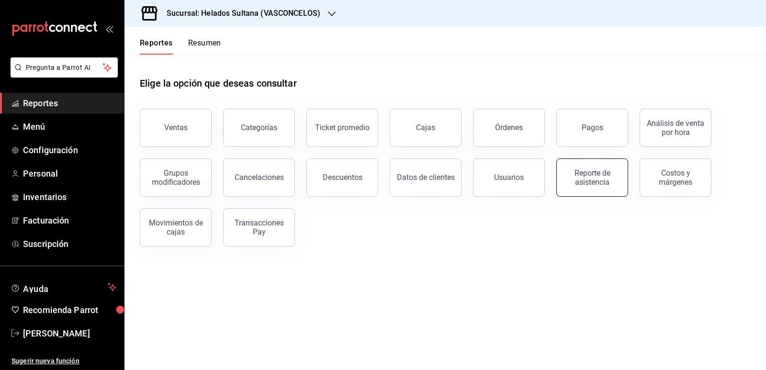
click at [589, 171] on div "Reporte de asistencia" at bounding box center [591, 177] width 59 height 18
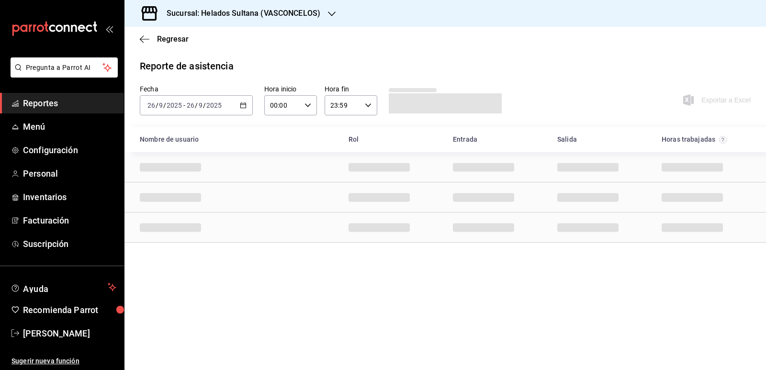
click at [242, 106] on icon "button" at bounding box center [243, 105] width 7 height 7
click at [166, 157] on span "Ayer" at bounding box center [185, 156] width 74 height 10
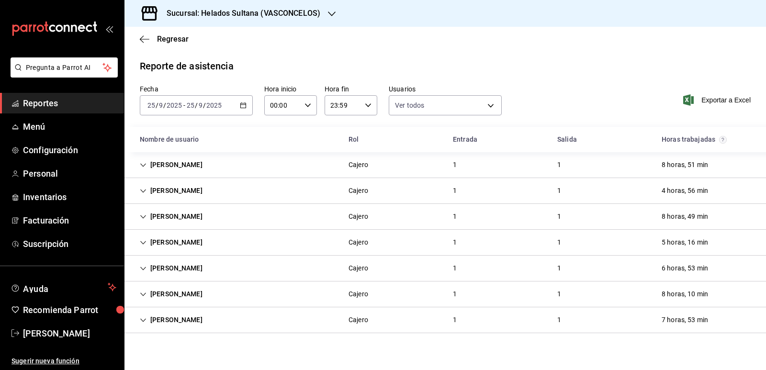
click at [143, 164] on icon "Cell" at bounding box center [143, 165] width 7 height 7
